Goal: Information Seeking & Learning: Understand process/instructions

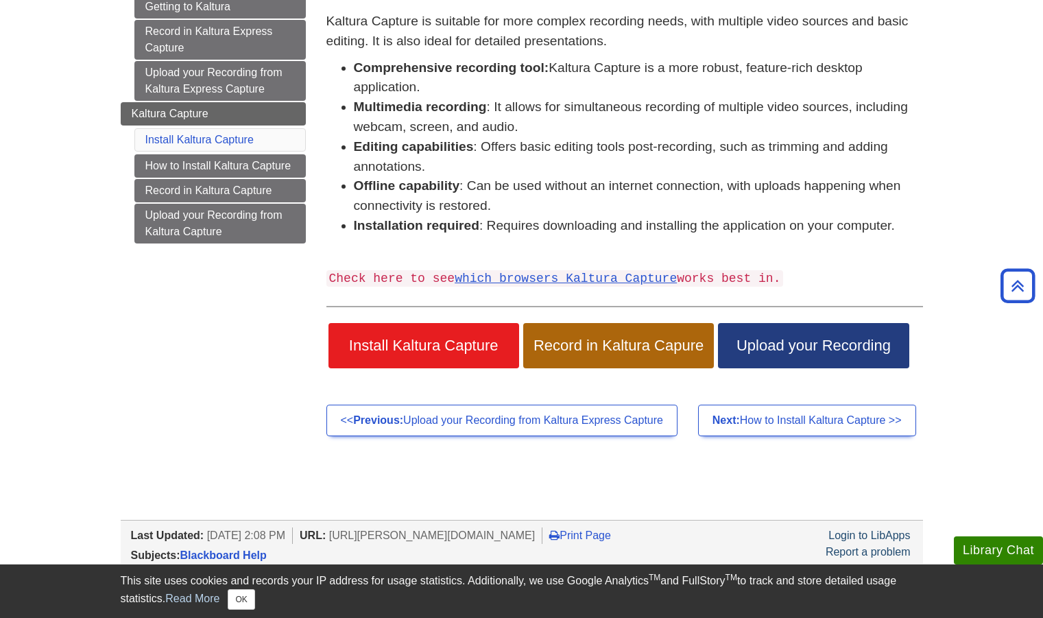
scroll to position [202, 0]
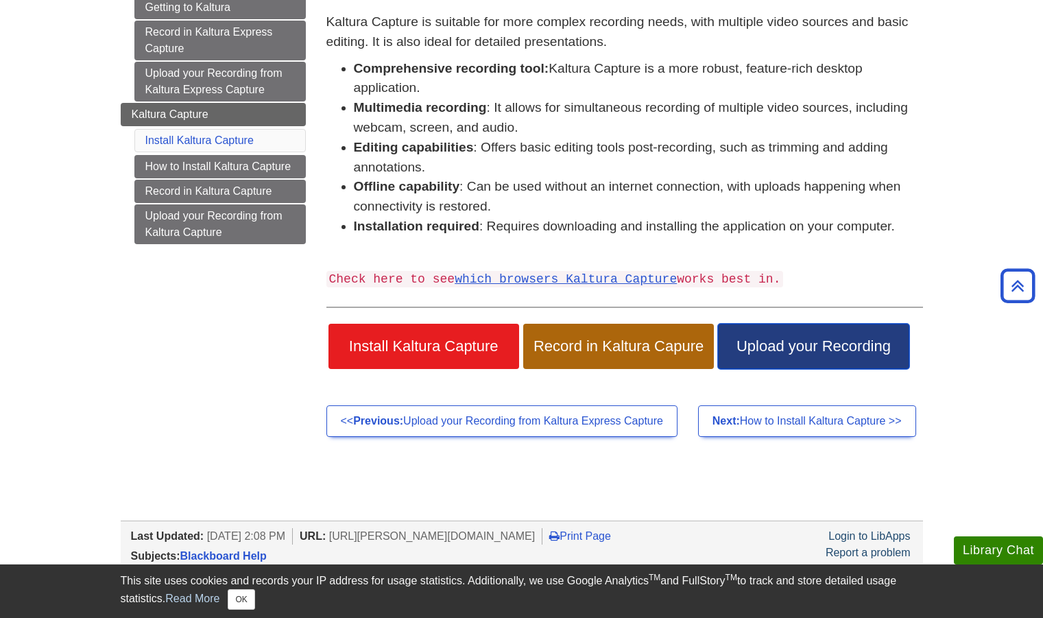
click at [760, 327] on link "Upload your Recording" at bounding box center [813, 346] width 191 height 45
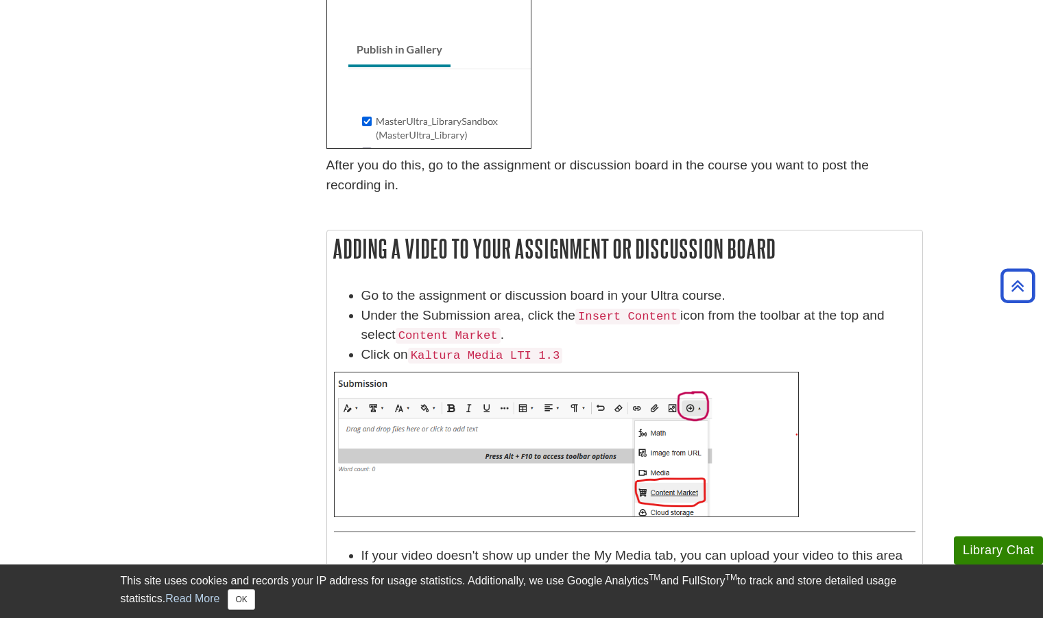
scroll to position [569, 0]
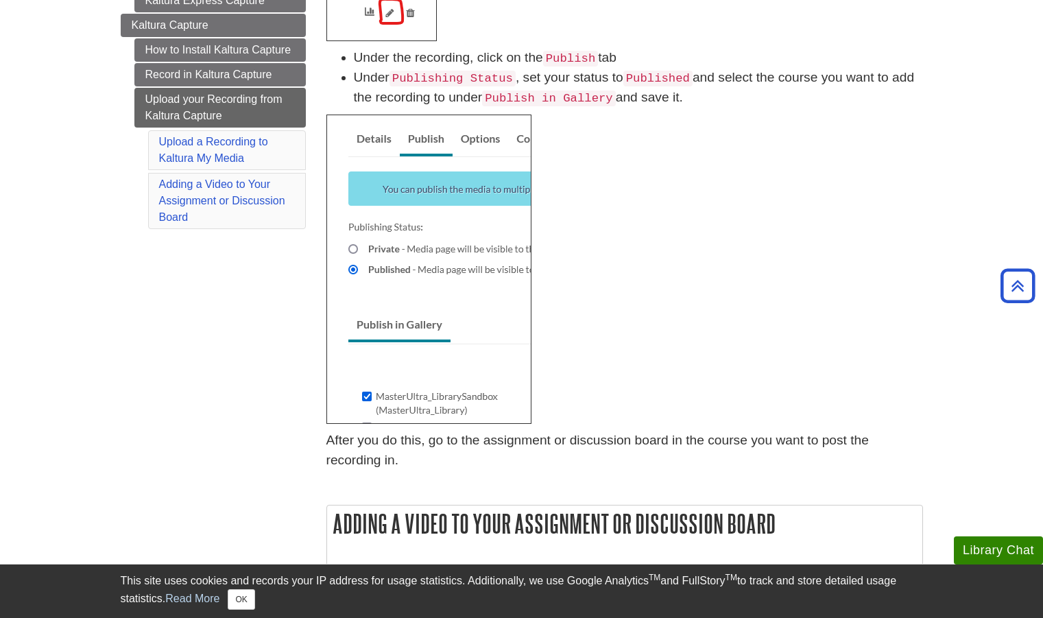
scroll to position [0, 0]
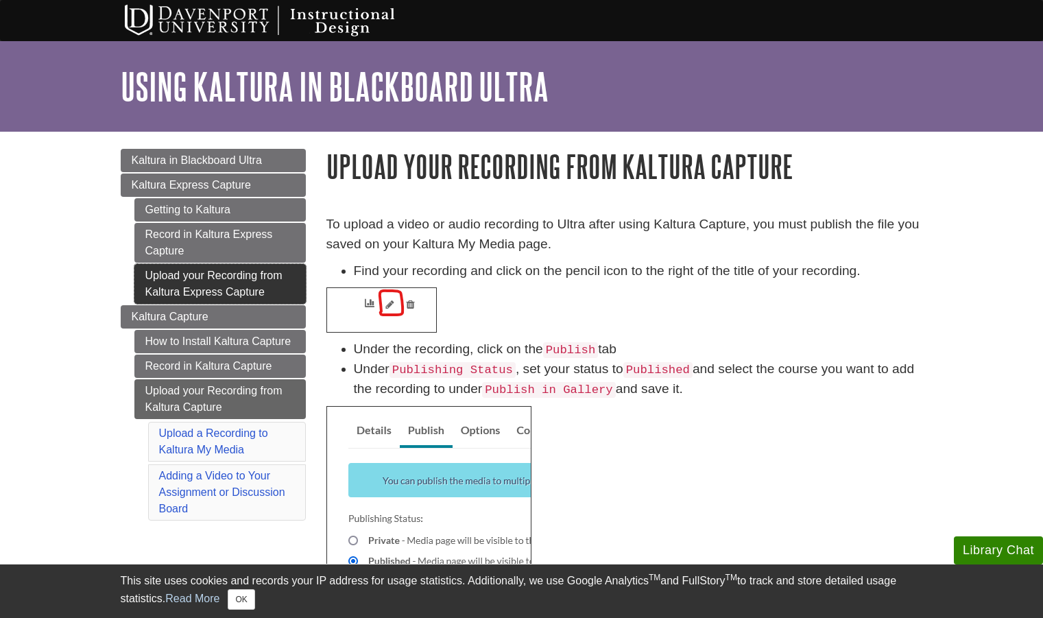
click at [278, 278] on link "Upload your Recording from Kaltura Express Capture" at bounding box center [219, 284] width 171 height 40
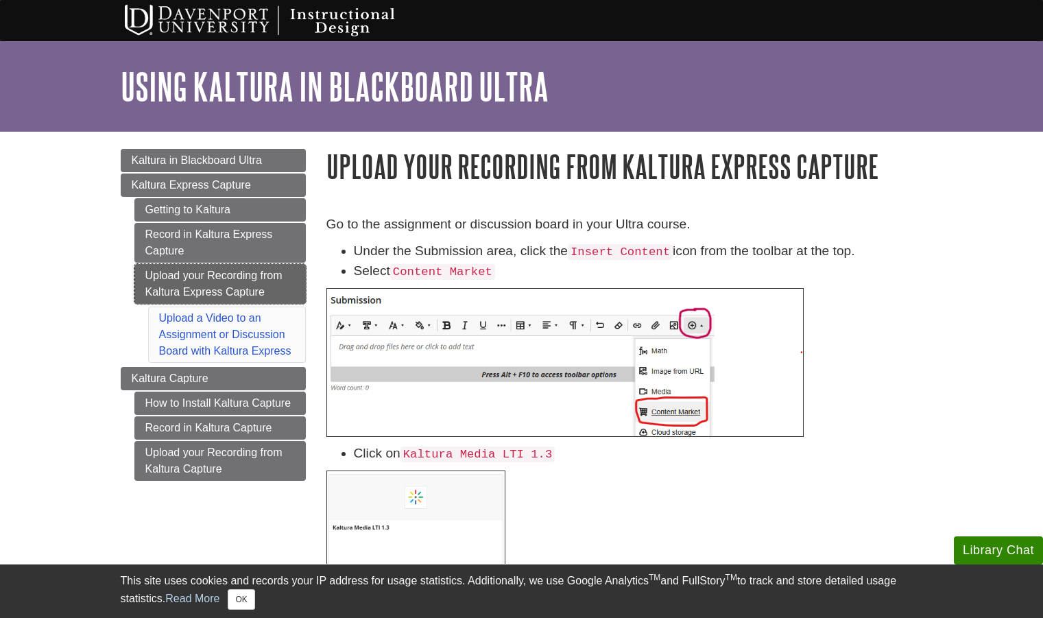
click at [235, 288] on link "Upload your Recording from Kaltura Express Capture" at bounding box center [219, 284] width 171 height 40
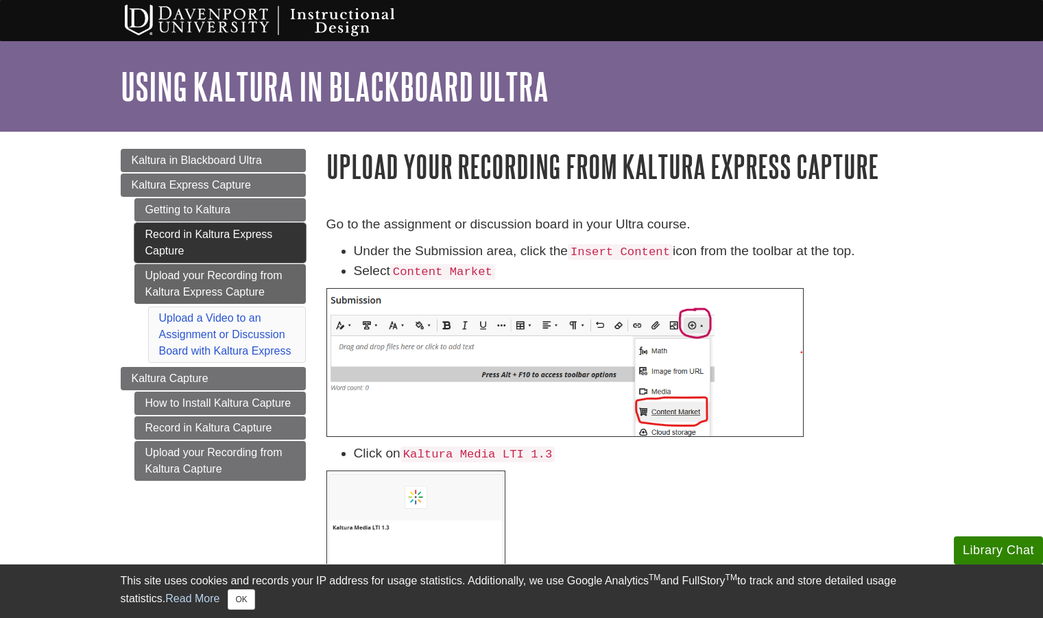
click at [219, 246] on link "Record in Kaltura Express Capture" at bounding box center [219, 243] width 171 height 40
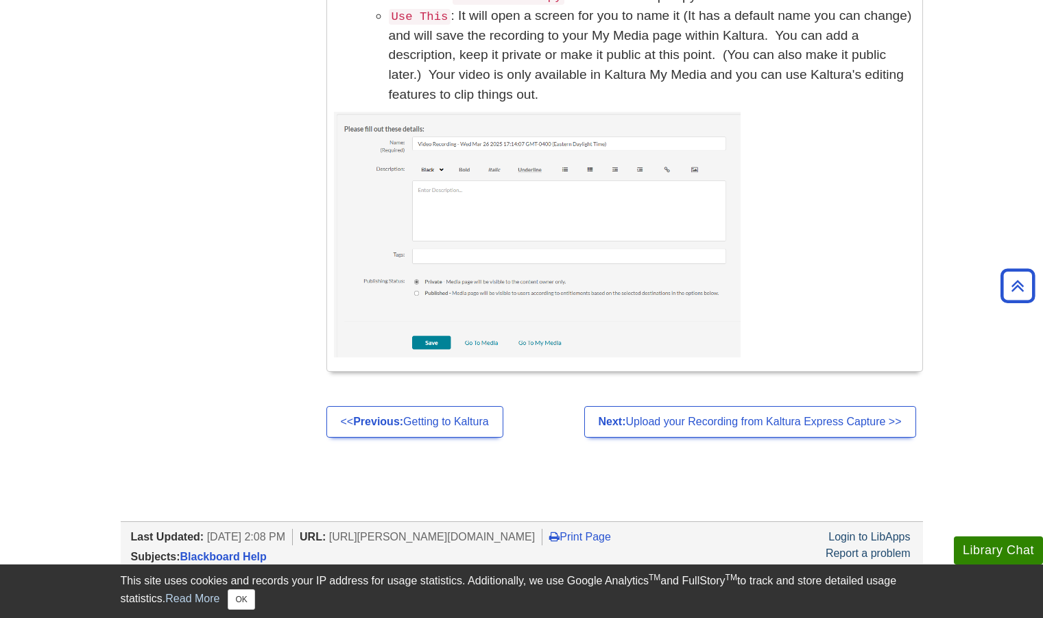
scroll to position [3424, 0]
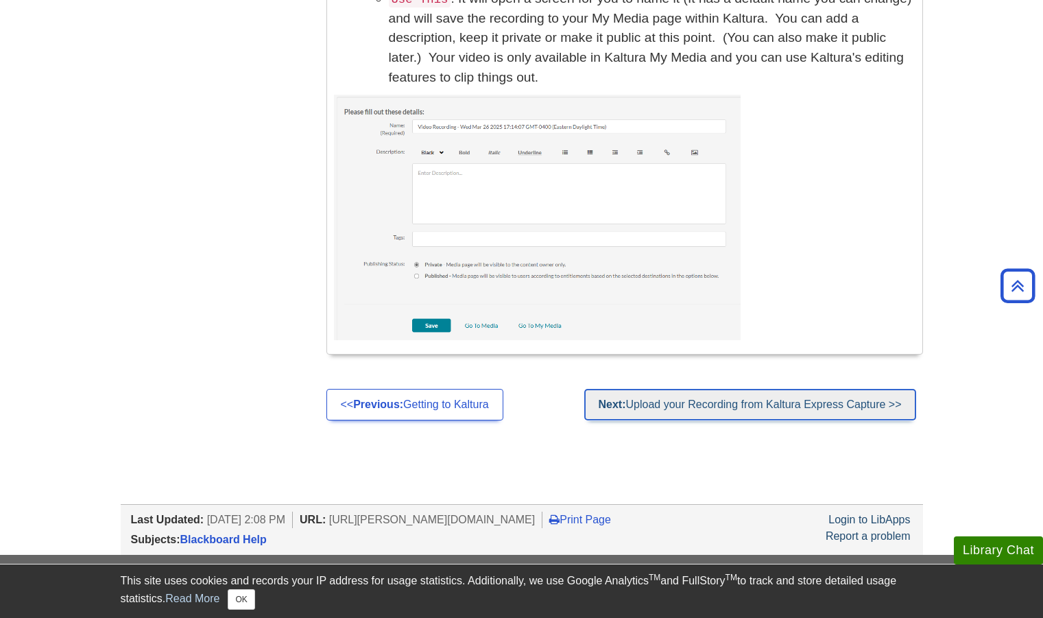
click at [656, 400] on link "Next: Upload your Recording from Kaltura Express Capture >>" at bounding box center [750, 405] width 332 height 32
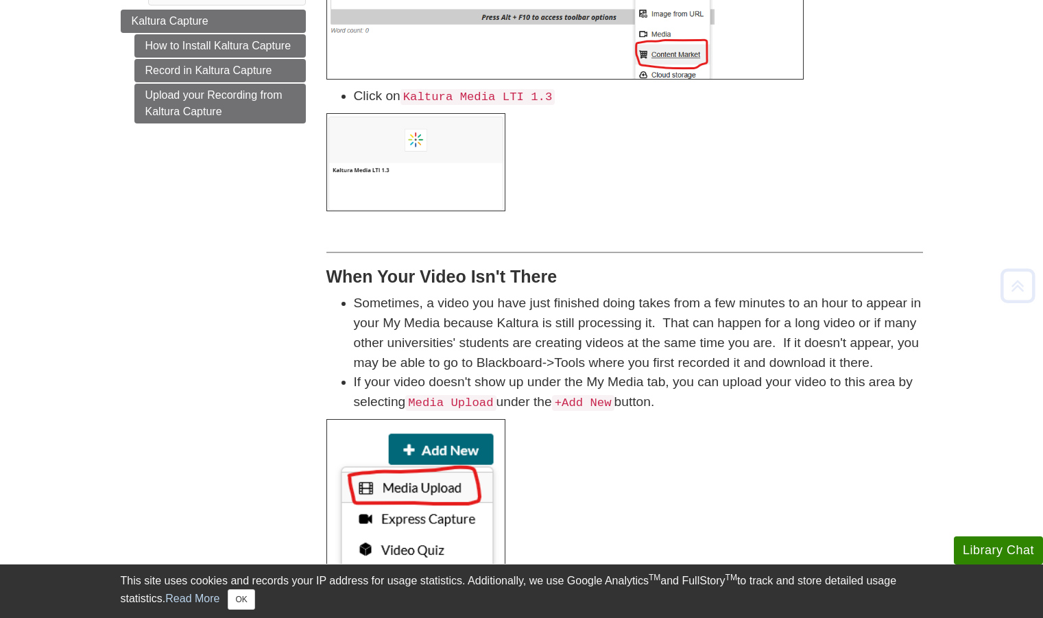
scroll to position [357, 0]
